Goal: Check status: Check status

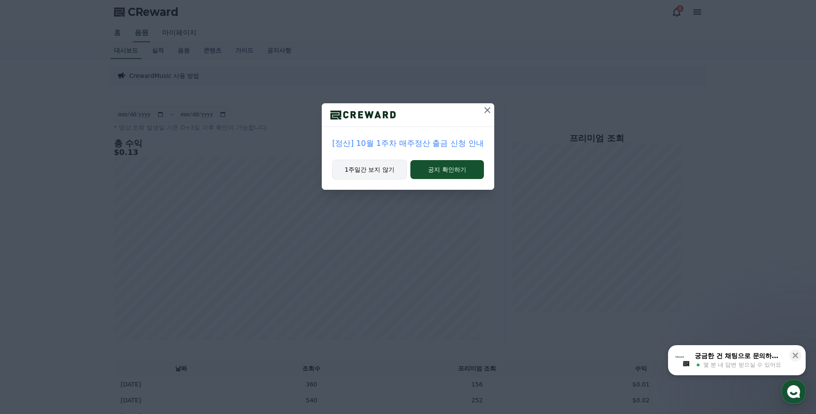
click at [392, 171] on button "1주일간 보지 않기" at bounding box center [369, 170] width 75 height 20
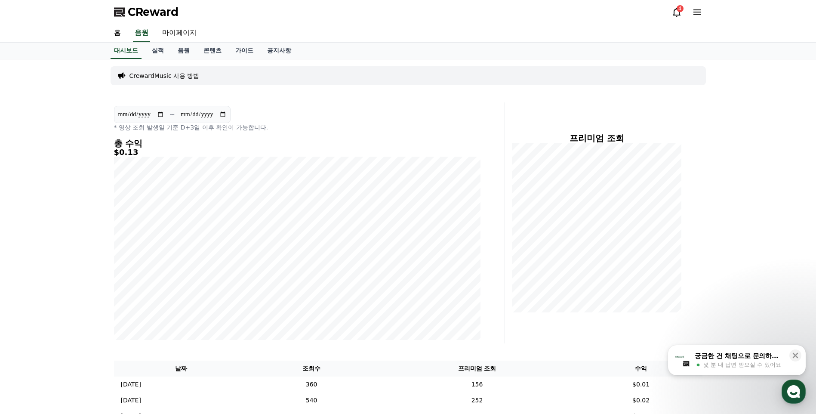
click at [676, 14] on icon at bounding box center [677, 12] width 10 height 10
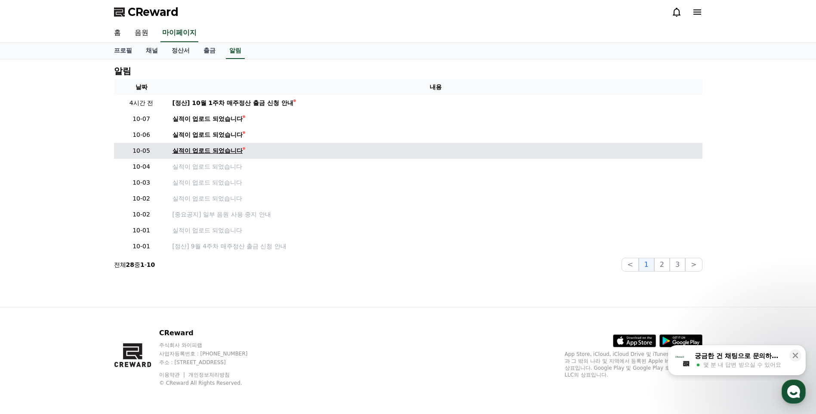
click at [211, 149] on div "실적이 업로드 되었습니다" at bounding box center [208, 150] width 71 height 9
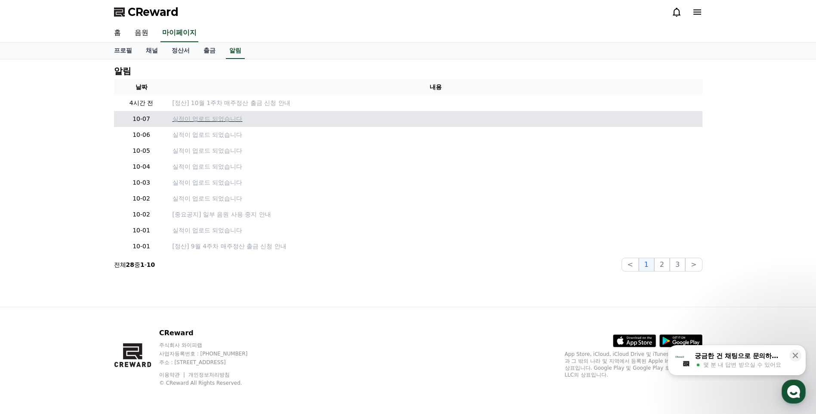
click at [222, 120] on p "실적이 업로드 되었습니다" at bounding box center [436, 118] width 527 height 9
